Goal: Task Accomplishment & Management: Use online tool/utility

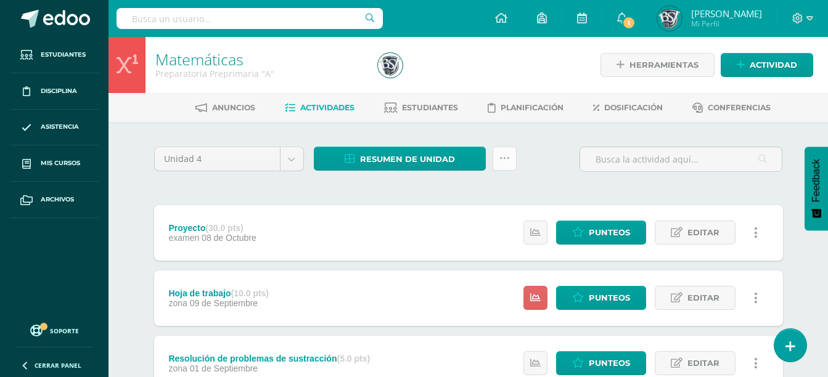
click at [510, 153] on link at bounding box center [505, 159] width 24 height 24
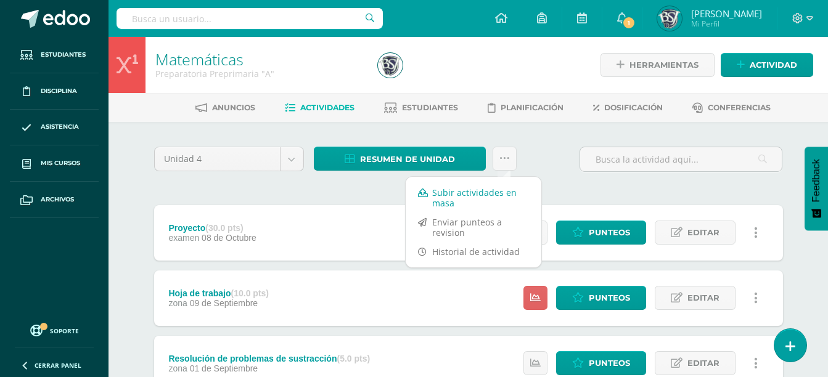
click at [483, 194] on link "Subir actividades en masa" at bounding box center [474, 198] width 136 height 30
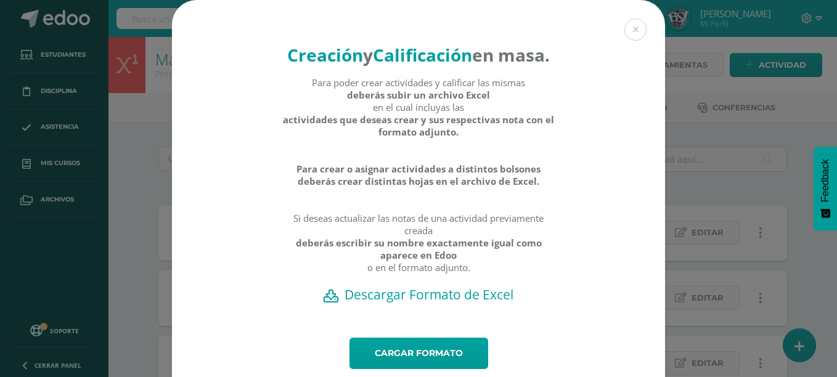
click at [504, 303] on h2 "Descargar Formato de Excel" at bounding box center [419, 294] width 450 height 17
click at [736, 113] on div "Creación y Calificación en masa. Para poder crear actividades y calificar las m…" at bounding box center [418, 207] width 827 height 415
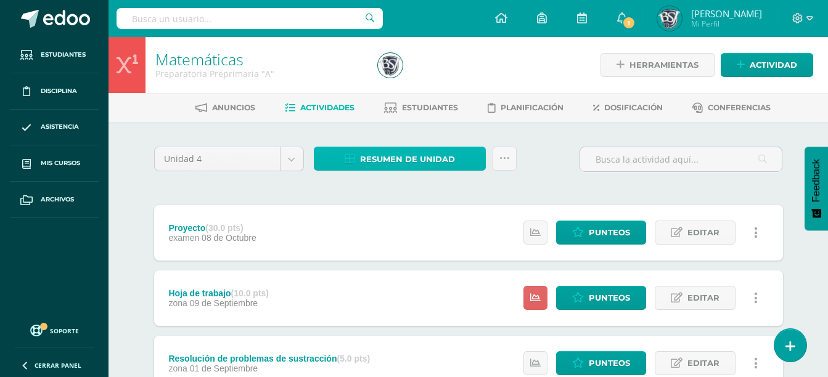
click at [416, 149] on span "Resumen de unidad" at bounding box center [407, 159] width 95 height 23
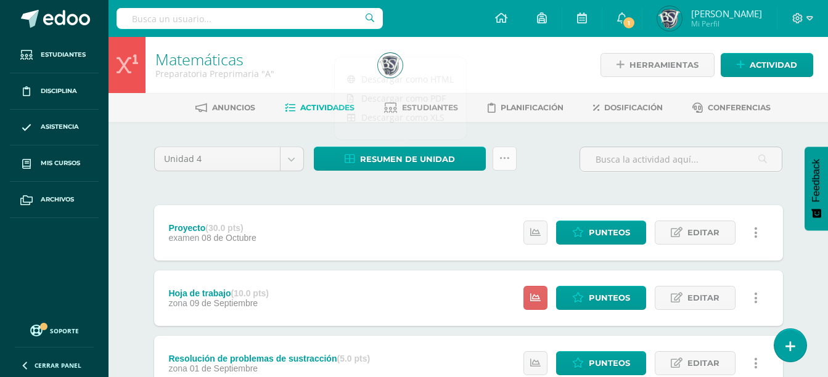
click at [495, 158] on link at bounding box center [505, 159] width 24 height 24
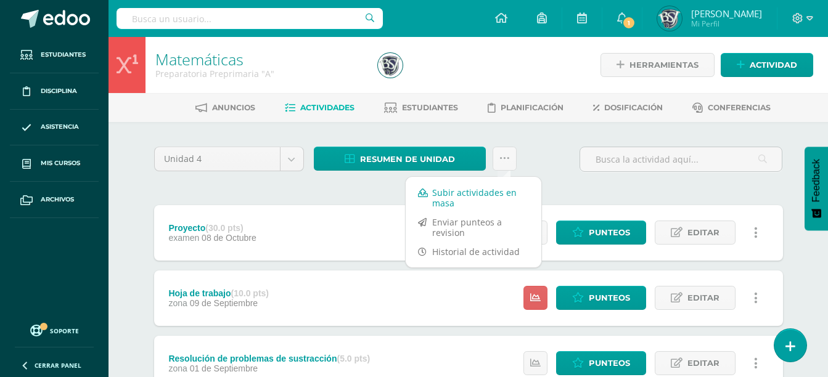
click at [469, 204] on link "Subir actividades en masa" at bounding box center [474, 198] width 136 height 30
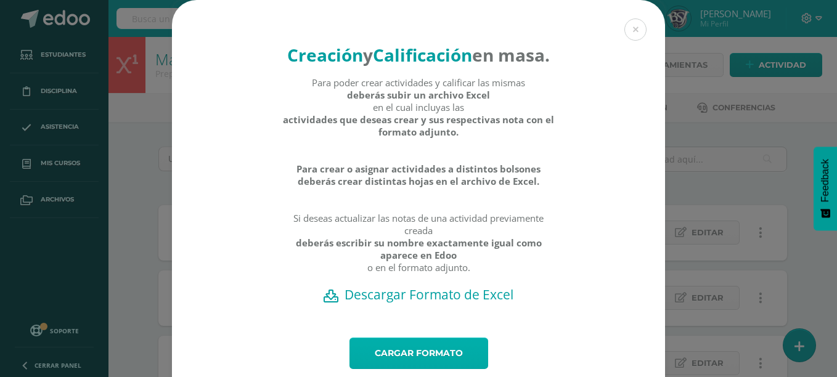
click at [449, 368] on link "Cargar formato" at bounding box center [419, 353] width 139 height 31
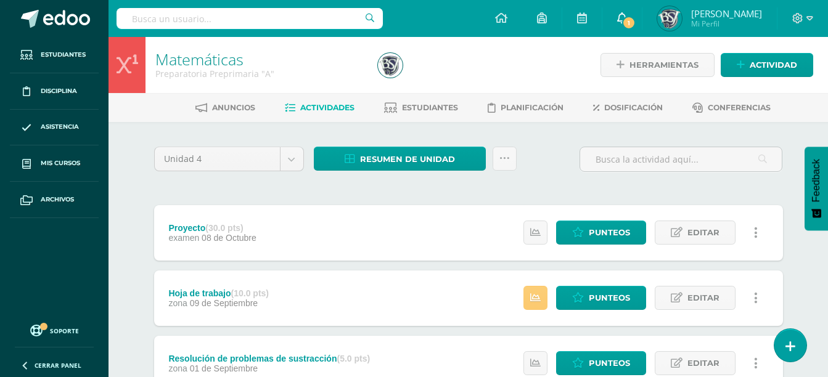
click at [636, 17] on span "1" at bounding box center [629, 23] width 14 height 14
click at [373, 200] on div "Unidad 4 Unidad 1 Unidad 2 Unidad 3 Unidad 4 Resumen de unidad Descargar como H…" at bounding box center [468, 363] width 639 height 433
click at [75, 132] on span "Asistencia" at bounding box center [60, 127] width 38 height 10
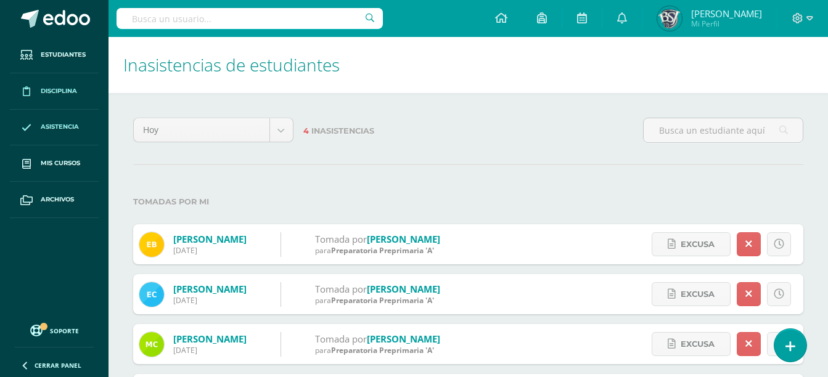
click at [63, 91] on span "Disciplina" at bounding box center [59, 91] width 36 height 10
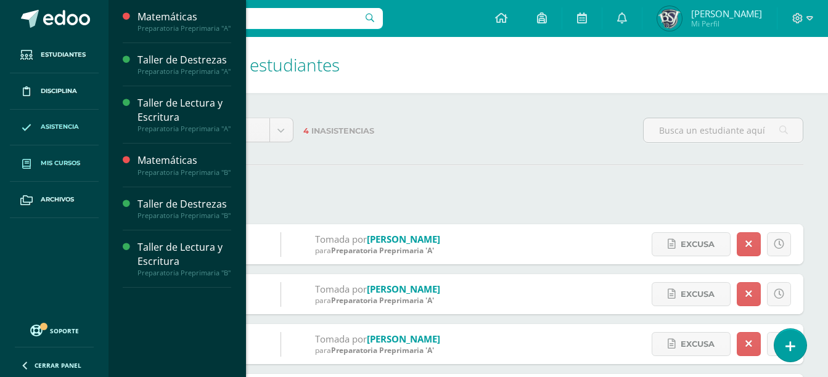
click at [73, 148] on link "Mis cursos" at bounding box center [54, 163] width 89 height 36
click at [71, 158] on span "Mis cursos" at bounding box center [60, 163] width 39 height 10
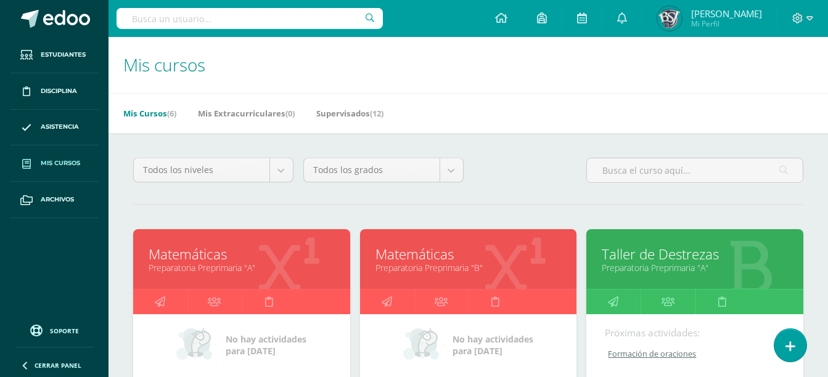
click at [468, 261] on link "Matemáticas" at bounding box center [468, 254] width 186 height 19
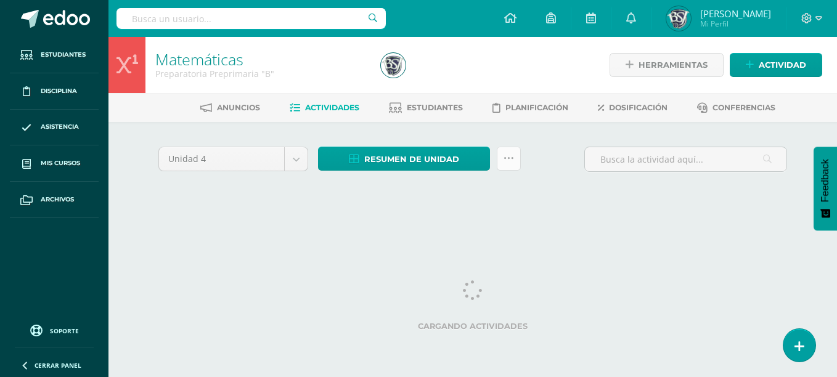
click at [507, 154] on icon at bounding box center [509, 158] width 10 height 10
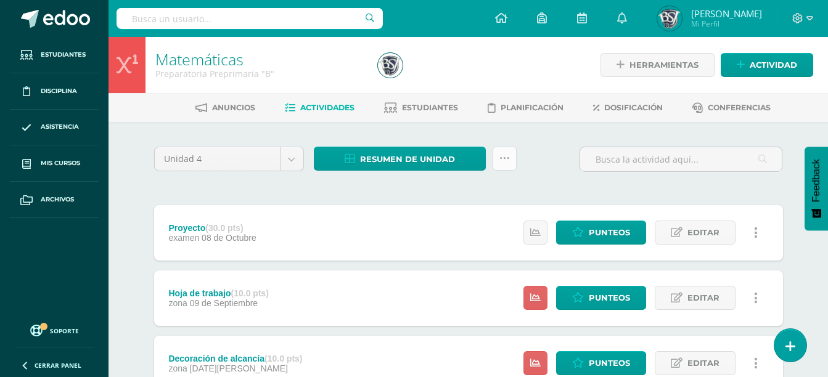
click at [510, 153] on link at bounding box center [505, 159] width 24 height 24
click at [558, 145] on div "Unidad 4 Unidad 1 Unidad 2 Unidad 3 Unidad 4 Resumen de unidad Descargar como H…" at bounding box center [468, 330] width 678 height 417
click at [502, 157] on icon at bounding box center [504, 158] width 10 height 10
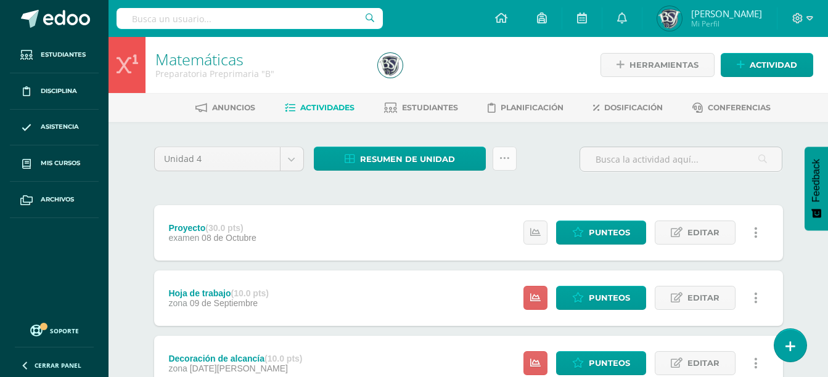
click at [511, 153] on link at bounding box center [505, 159] width 24 height 24
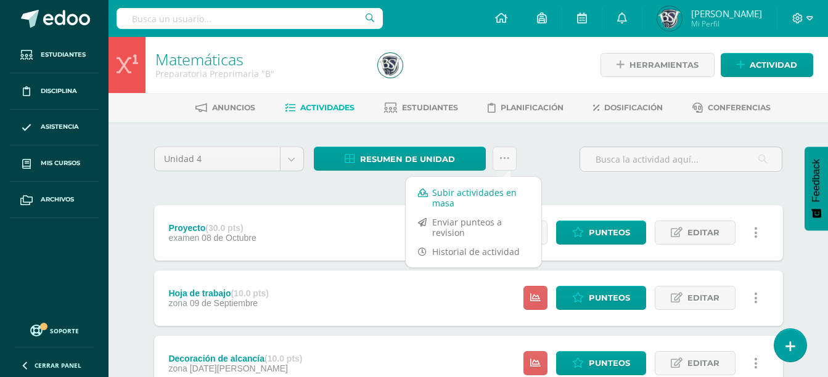
click at [498, 197] on link "Subir actividades en masa" at bounding box center [474, 198] width 136 height 30
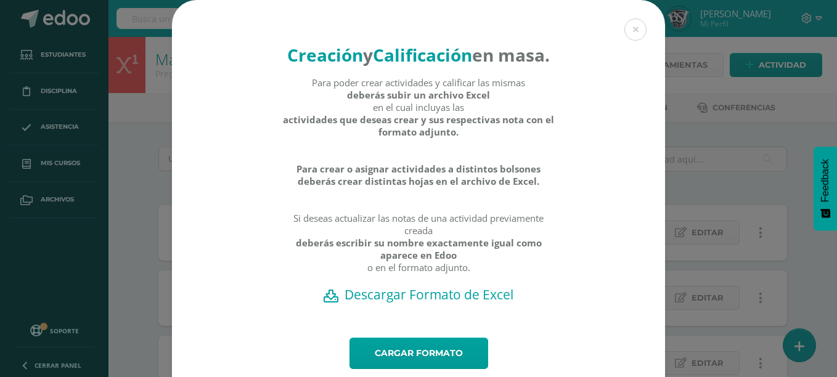
click at [397, 303] on h2 "Descargar Formato de Excel" at bounding box center [419, 294] width 450 height 17
click at [460, 369] on link "Cargar formato" at bounding box center [419, 353] width 139 height 31
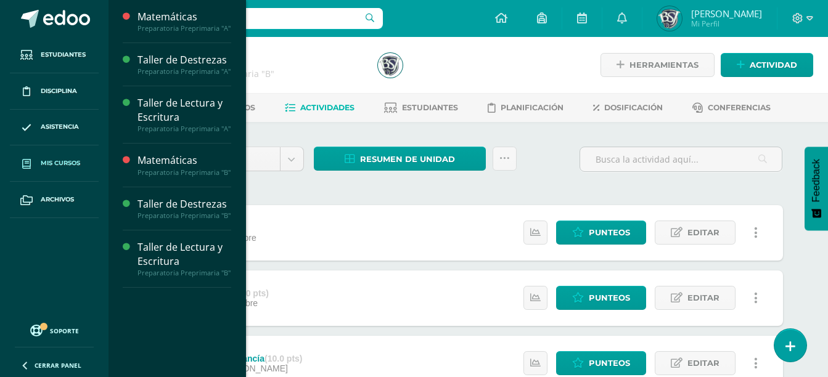
click at [72, 157] on link "Mis cursos" at bounding box center [54, 163] width 89 height 36
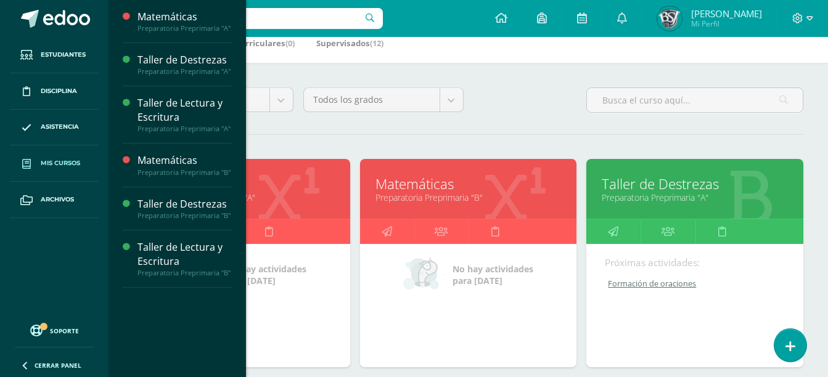
scroll to position [73, 0]
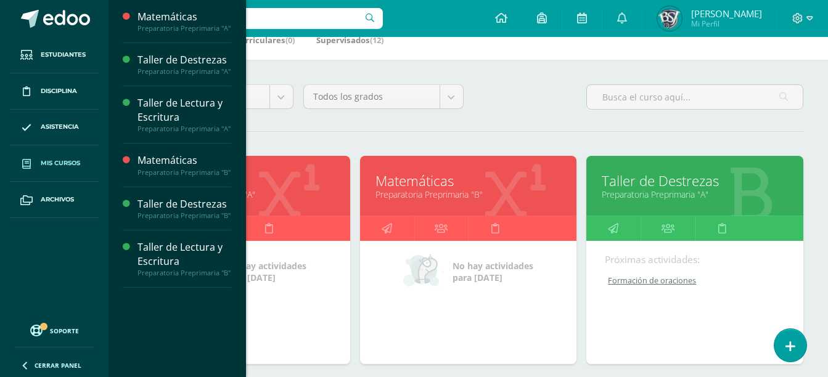
click at [735, 177] on link "Taller de Destrezas" at bounding box center [695, 180] width 186 height 19
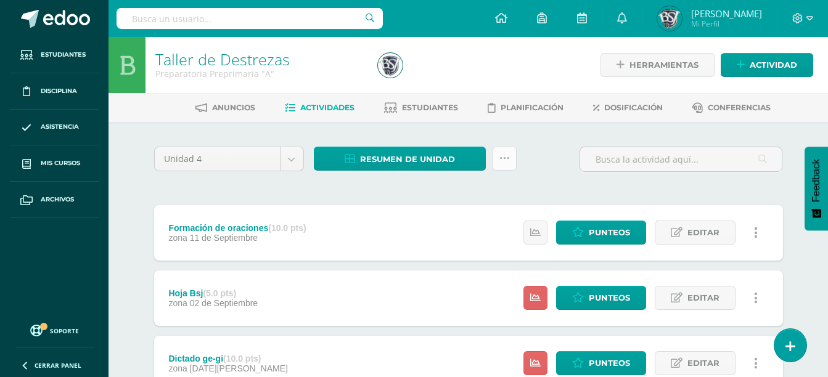
click at [504, 162] on icon at bounding box center [504, 158] width 10 height 10
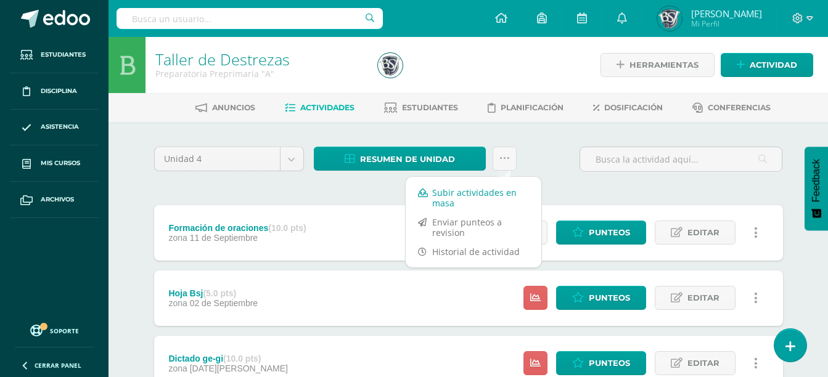
click at [475, 203] on link "Subir actividades en masa" at bounding box center [474, 198] width 136 height 30
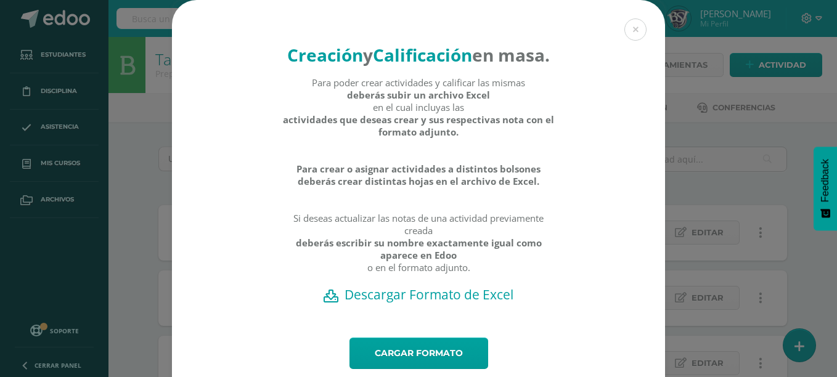
click at [464, 303] on h2 "Descargar Formato de Excel" at bounding box center [419, 294] width 450 height 17
click at [767, 167] on div "Creación y Calificación en masa. Para poder crear actividades y calificar las m…" at bounding box center [418, 207] width 827 height 415
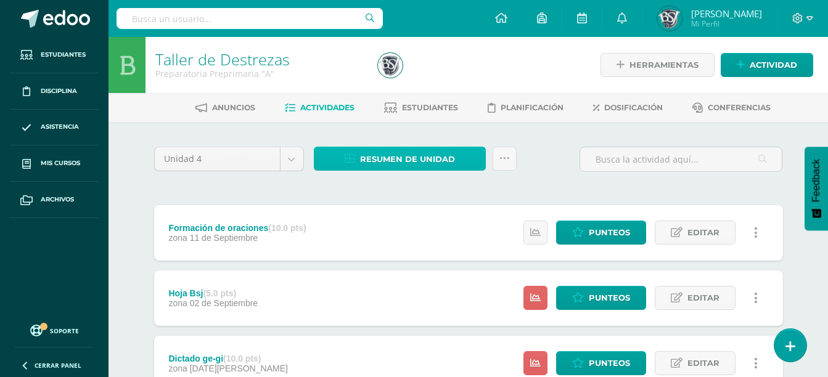
click at [432, 161] on span "Resumen de unidad" at bounding box center [407, 159] width 95 height 23
click at [494, 148] on link at bounding box center [505, 159] width 24 height 24
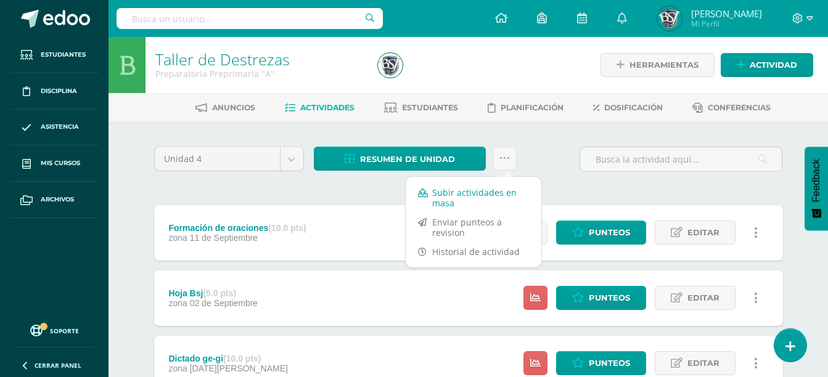
click at [471, 194] on link "Subir actividades en masa" at bounding box center [474, 198] width 136 height 30
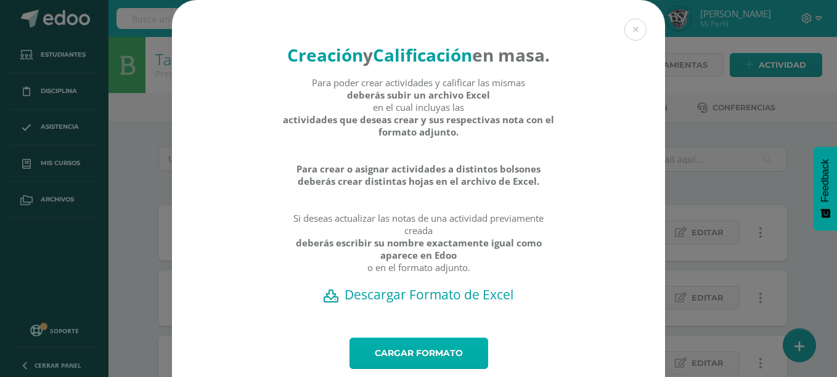
click at [425, 369] on link "Cargar formato" at bounding box center [419, 353] width 139 height 31
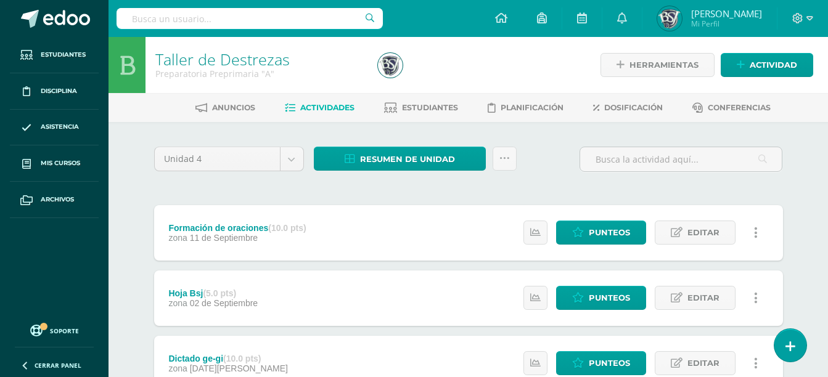
click at [716, 183] on div "Unidad 4 Unidad 1 Unidad 2 Unidad 3 Unidad 4 Resumen de unidad Descargar como H…" at bounding box center [468, 330] width 639 height 367
